Goal: Task Accomplishment & Management: Use online tool/utility

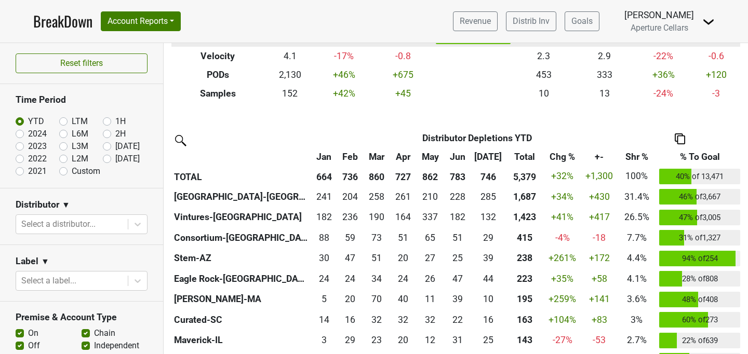
scroll to position [230, 0]
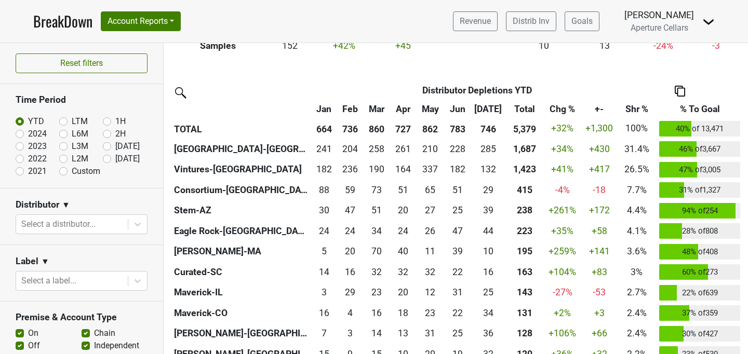
click at [74, 21] on link "BreakDown" at bounding box center [62, 21] width 59 height 22
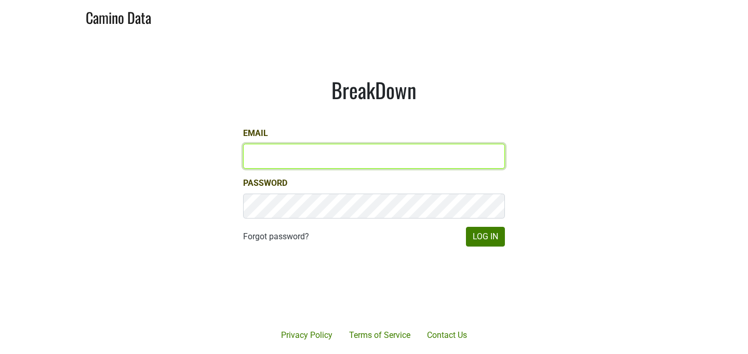
click at [287, 150] on input "Email" at bounding box center [374, 156] width 262 height 25
type input "[PERSON_NAME][EMAIL_ADDRESS][DOMAIN_NAME]"
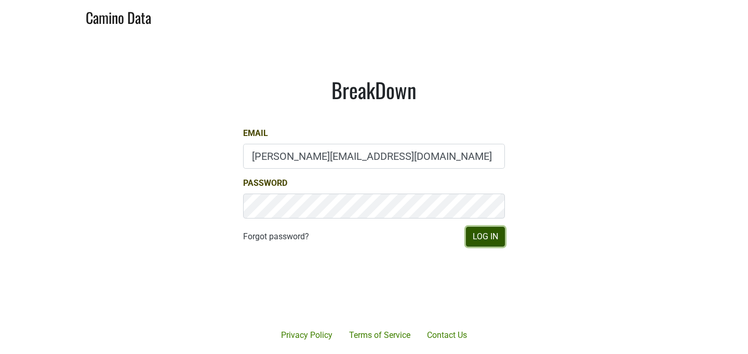
click at [496, 240] on button "Log In" at bounding box center [485, 237] width 39 height 20
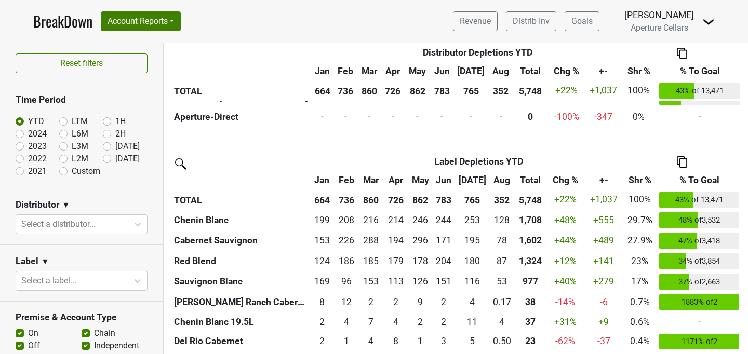
scroll to position [701, 0]
